Goal: Transaction & Acquisition: Register for event/course

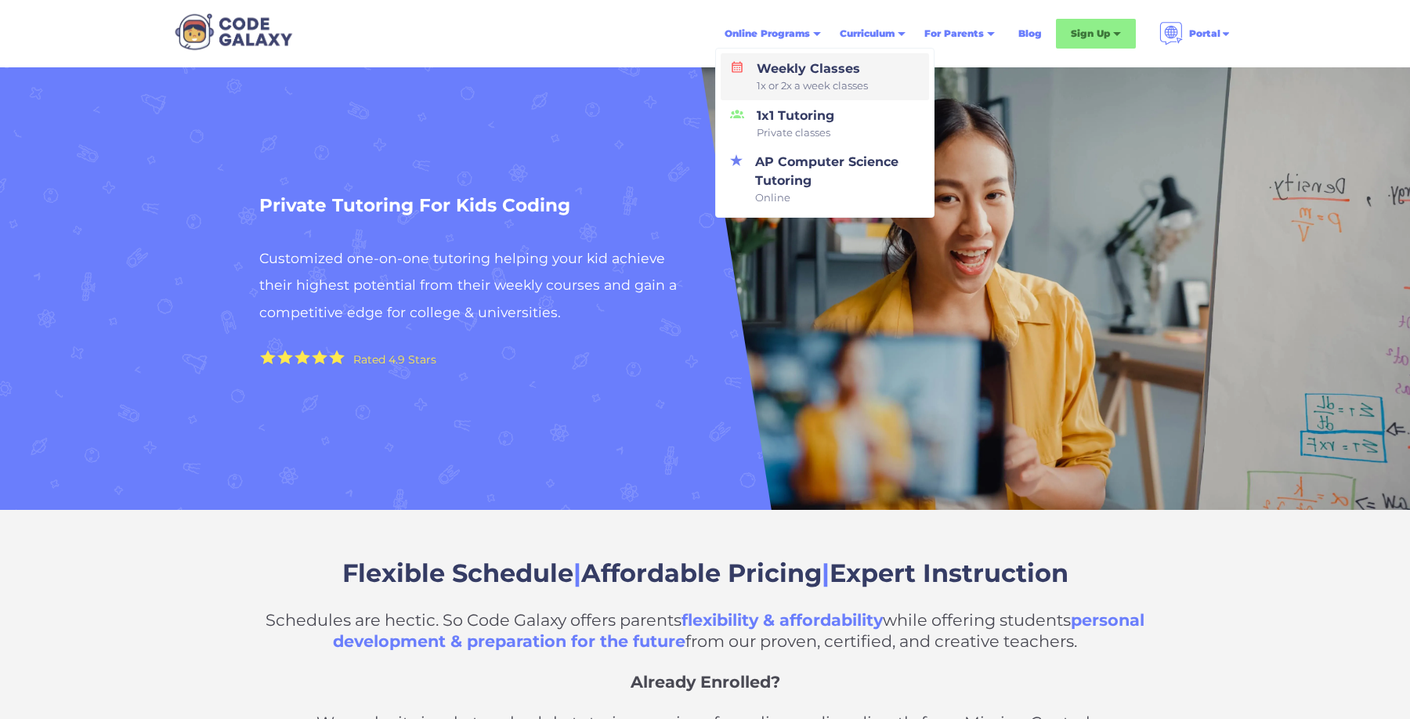
click at [797, 76] on div "Weekly Classes 1x or 2x a week classes" at bounding box center [808, 77] width 117 height 34
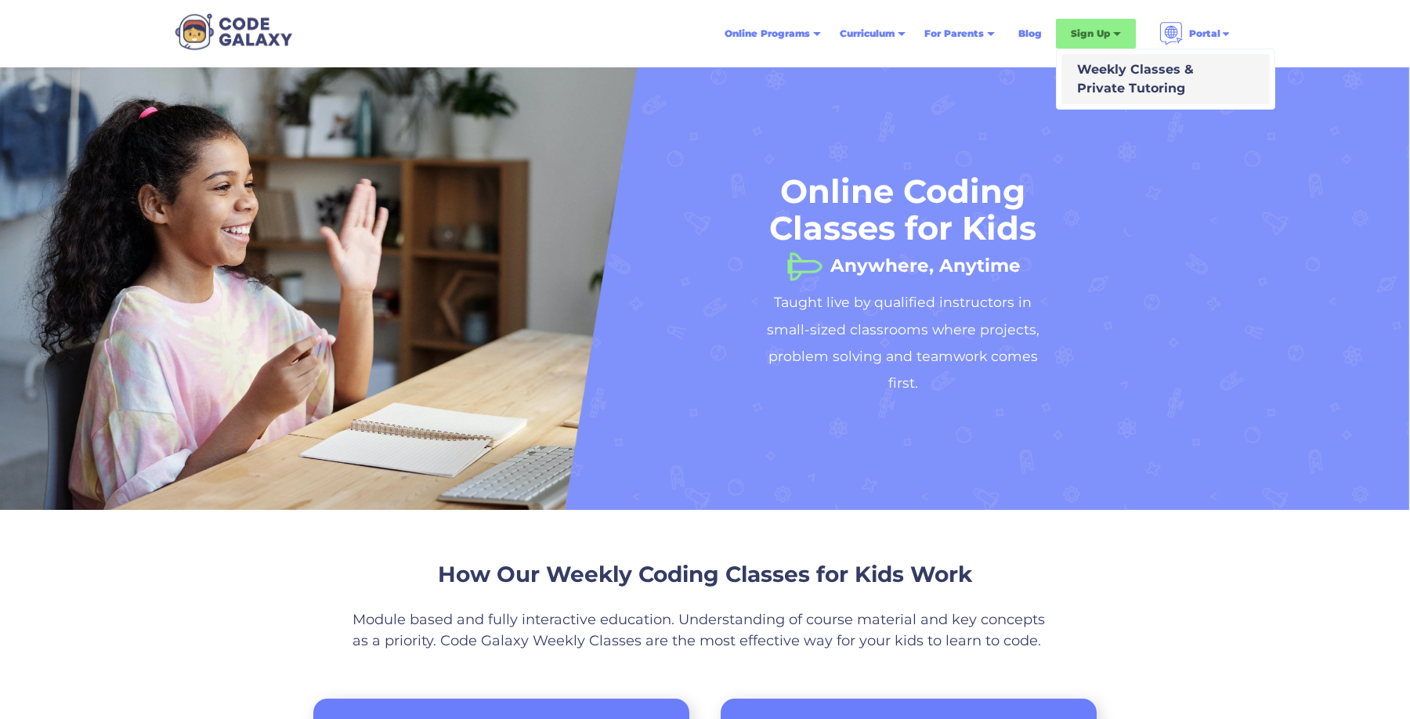
click at [1103, 60] on link "Weekly Classes & Private Tutoring" at bounding box center [1165, 79] width 208 height 50
